Goal: Information Seeking & Learning: Learn about a topic

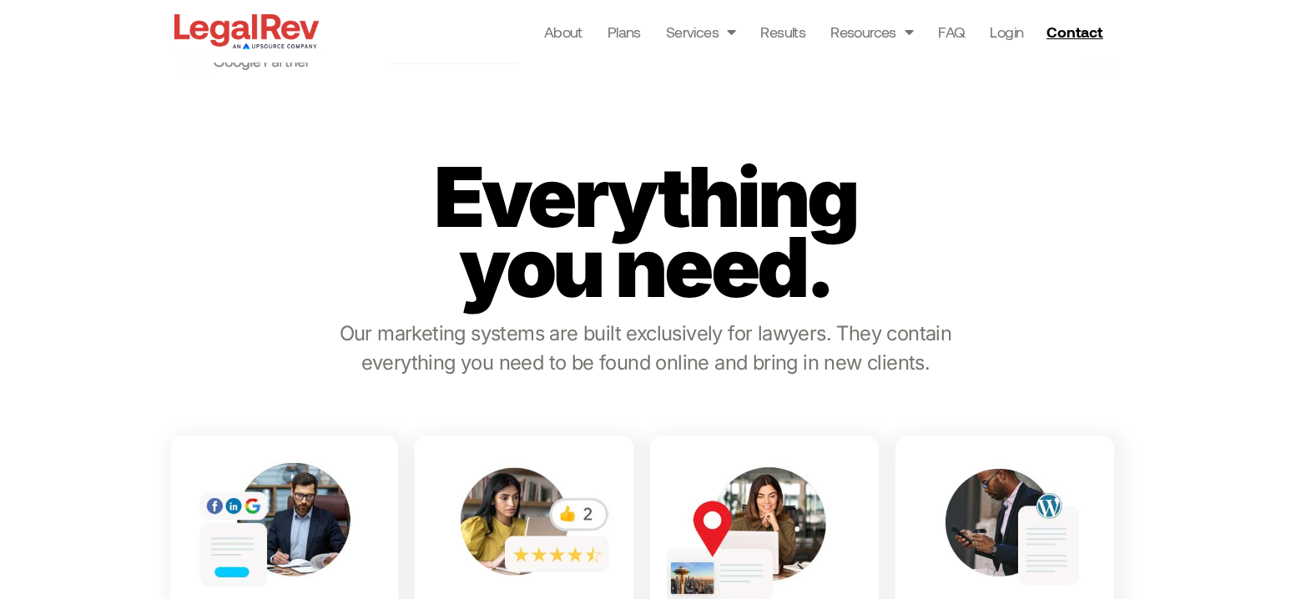
scroll to position [599, 0]
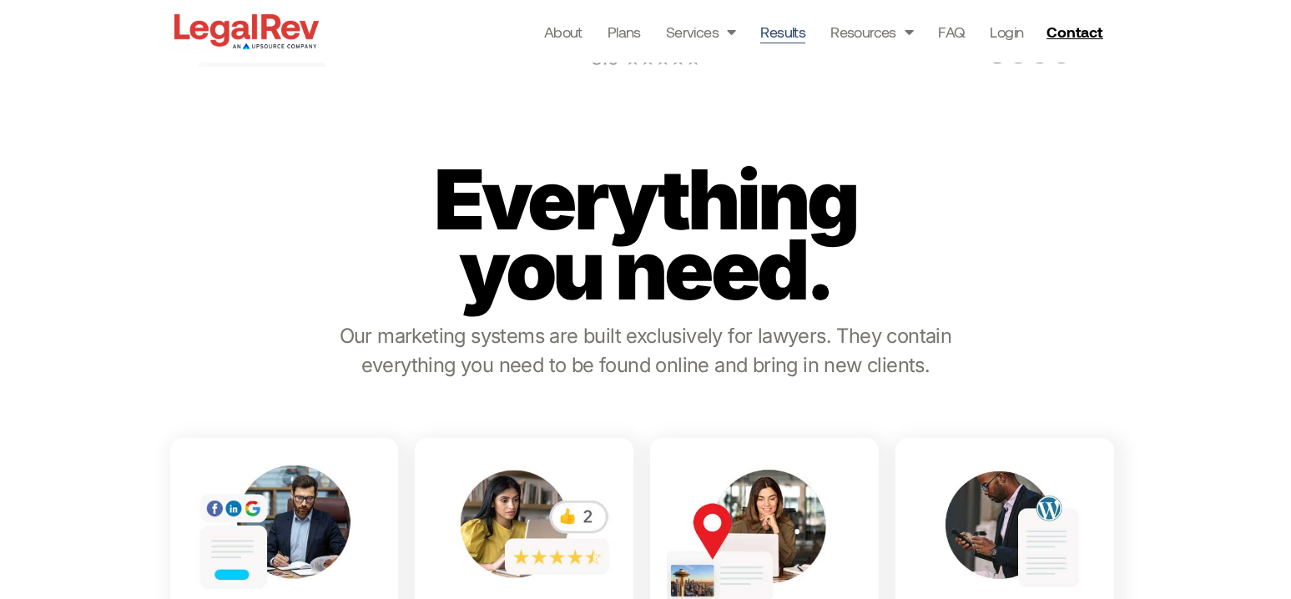
click at [783, 32] on link "Results" at bounding box center [782, 31] width 45 height 23
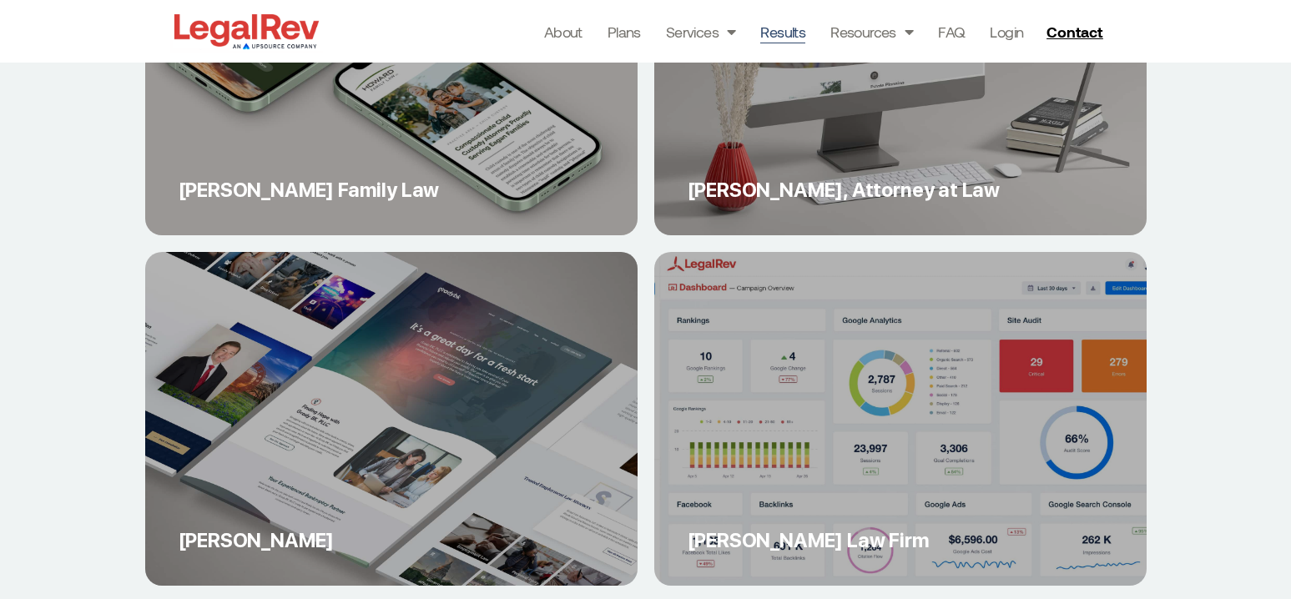
scroll to position [6824, 0]
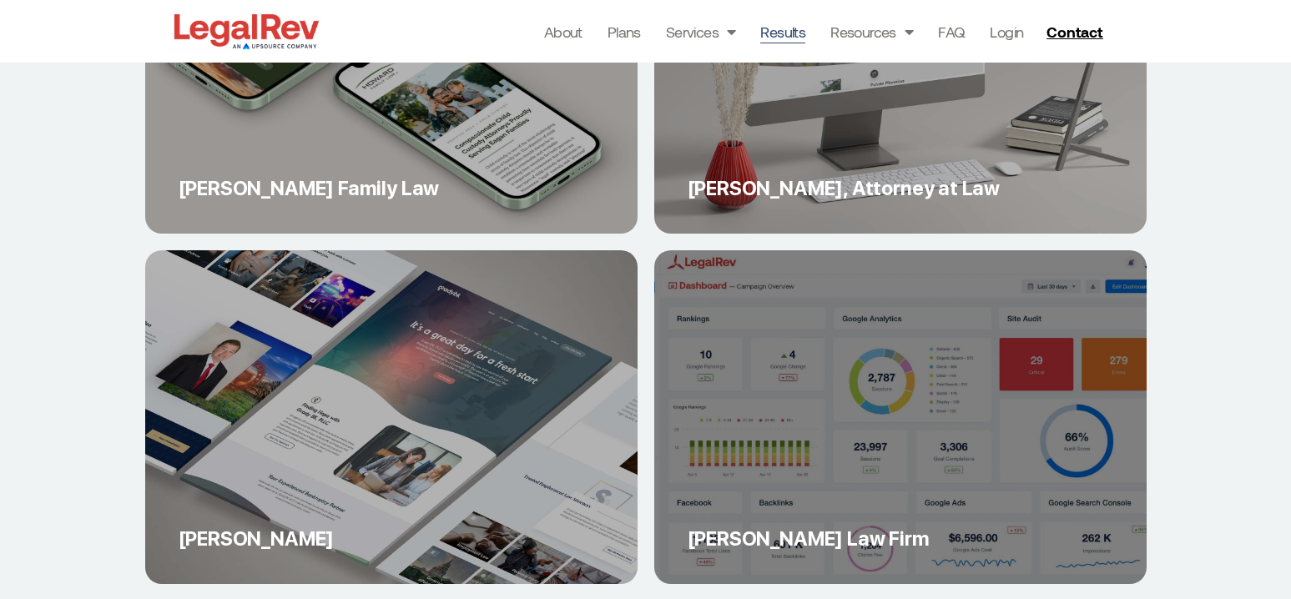
click at [899, 387] on link "[PERSON_NAME] Law Firm" at bounding box center [900, 417] width 492 height 334
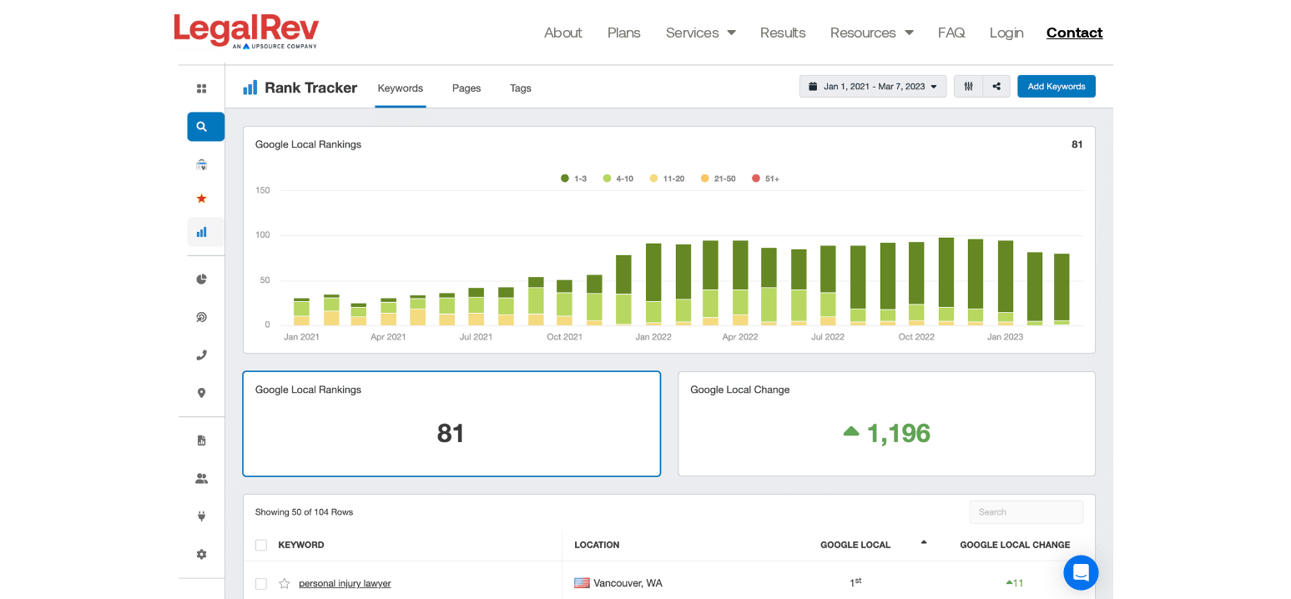
scroll to position [2280, 0]
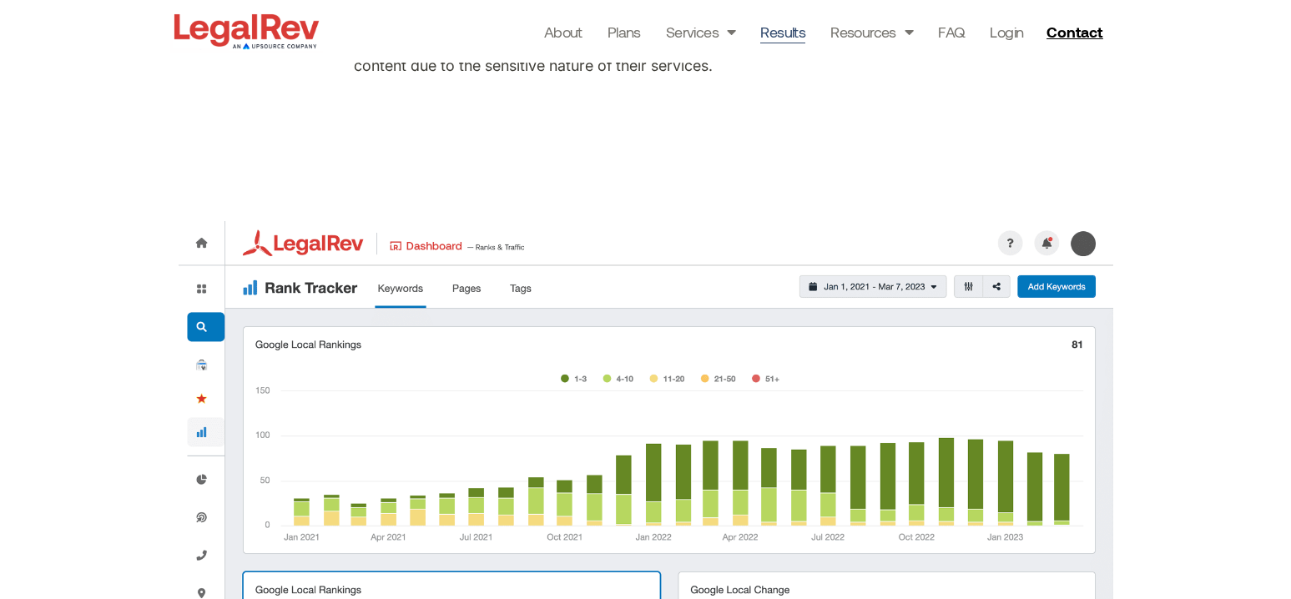
click at [789, 35] on link "Results" at bounding box center [782, 31] width 45 height 23
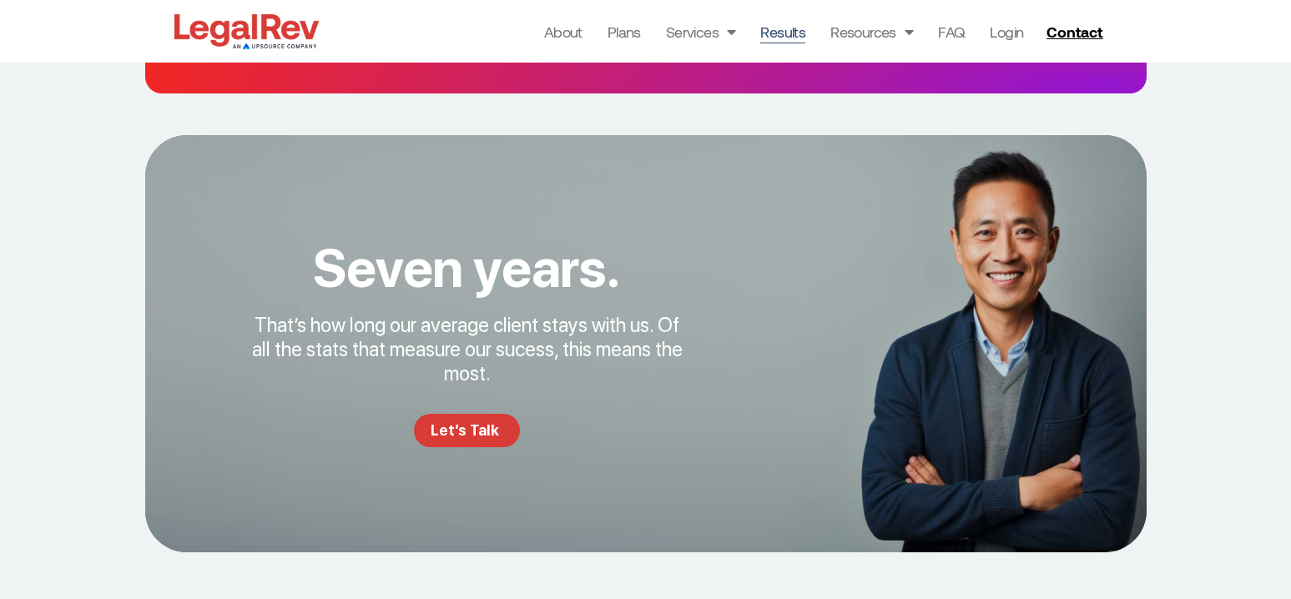
scroll to position [3232, 0]
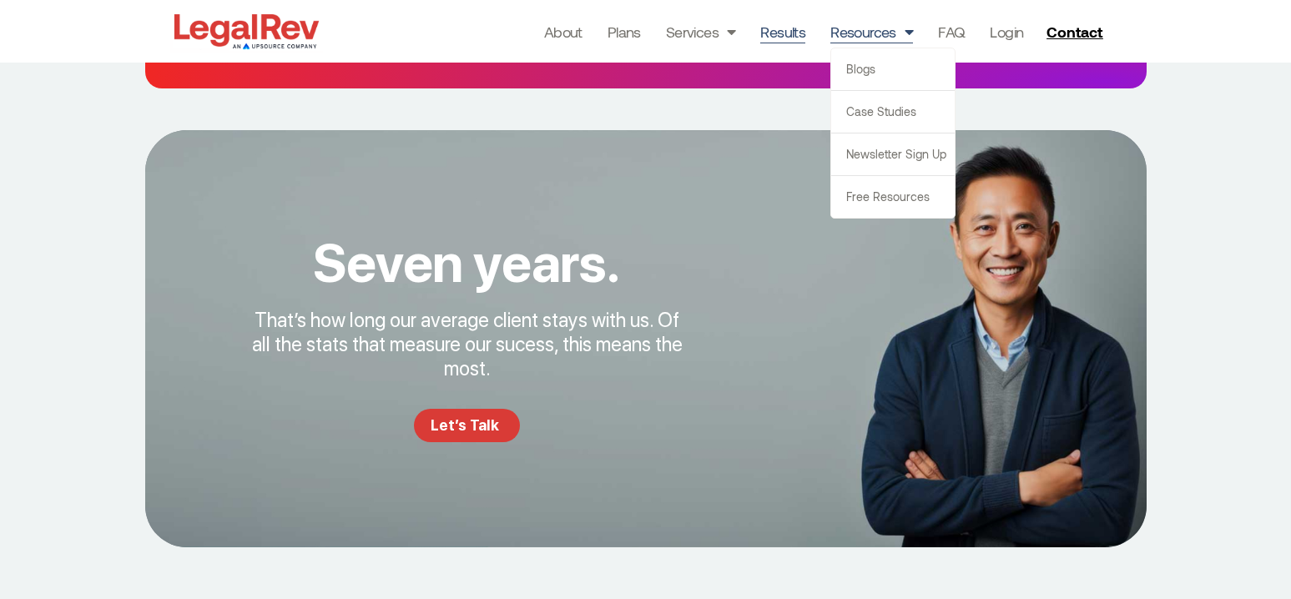
click at [906, 35] on span "Menu" at bounding box center [904, 32] width 17 height 32
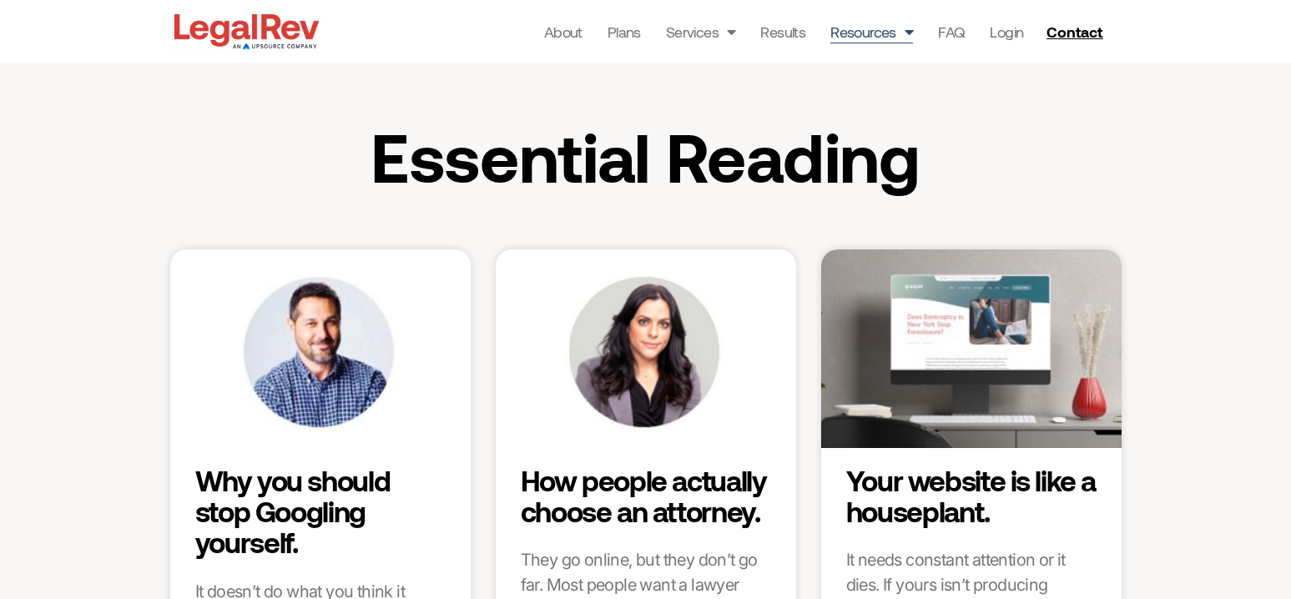
click at [908, 43] on span "Menu" at bounding box center [904, 32] width 17 height 32
click at [904, 109] on link "Case Studies" at bounding box center [892, 112] width 123 height 42
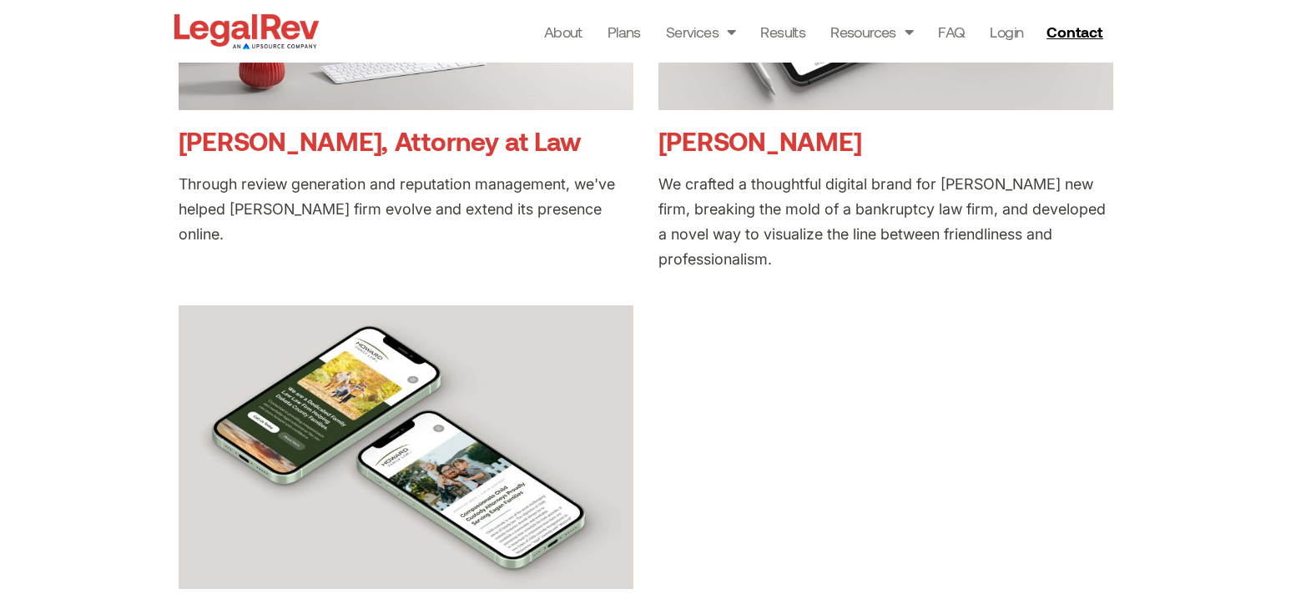
scroll to position [797, 0]
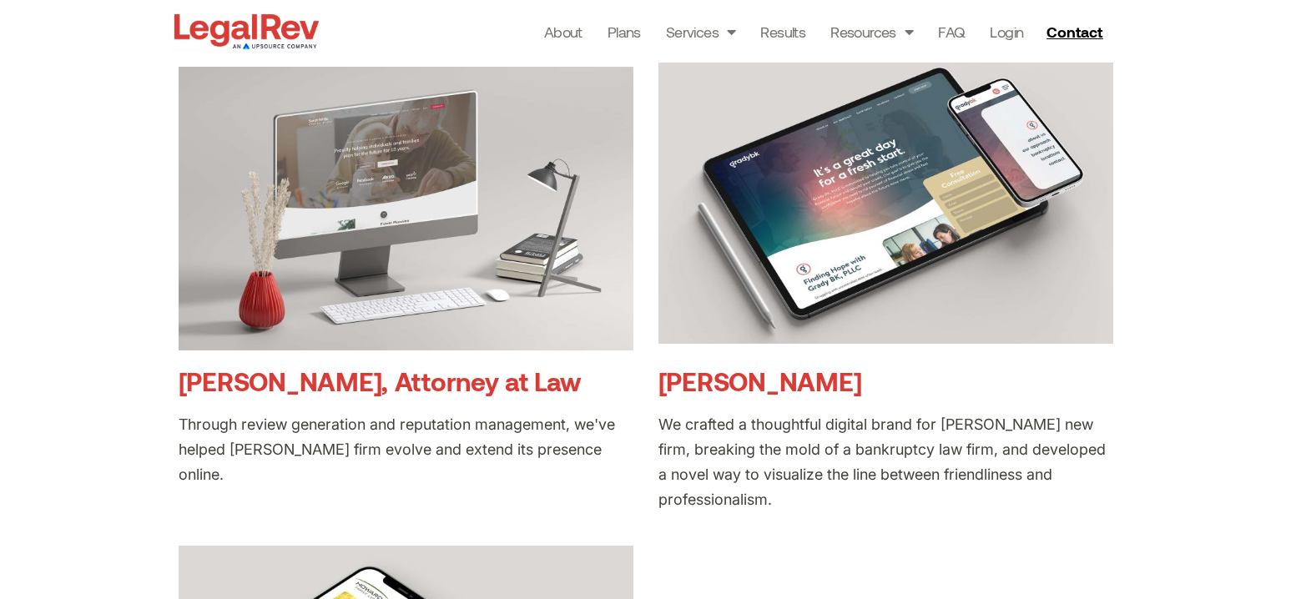
click at [912, 207] on img at bounding box center [885, 202] width 455 height 285
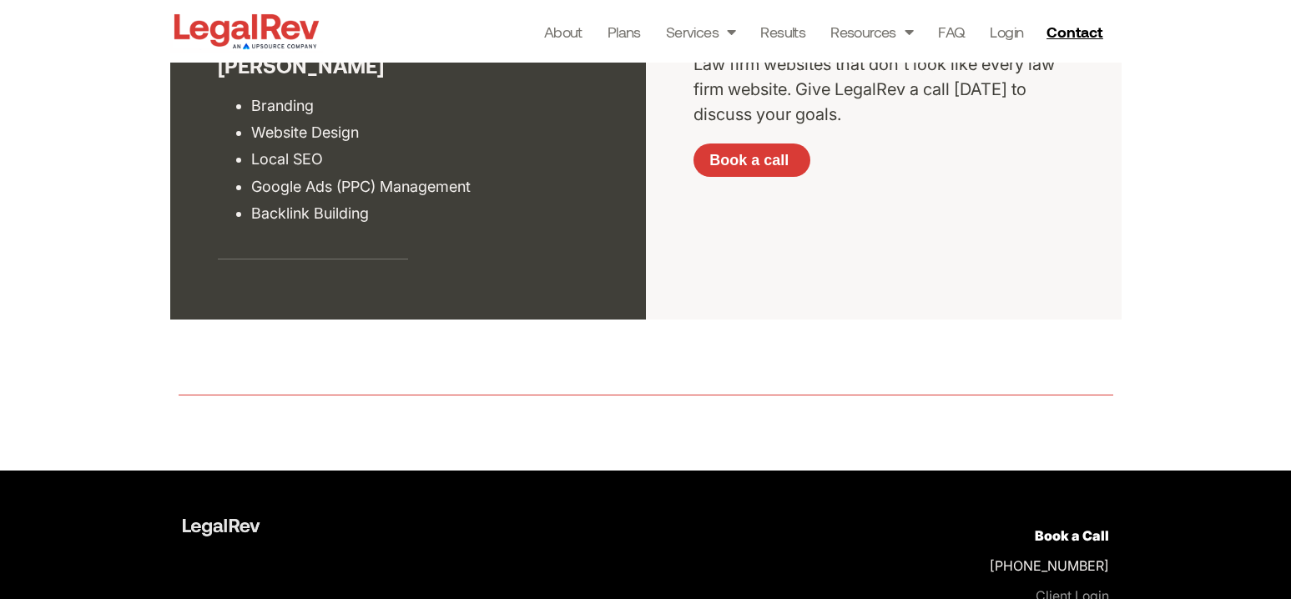
scroll to position [3446, 0]
